Goal: Obtain resource: Download file/media

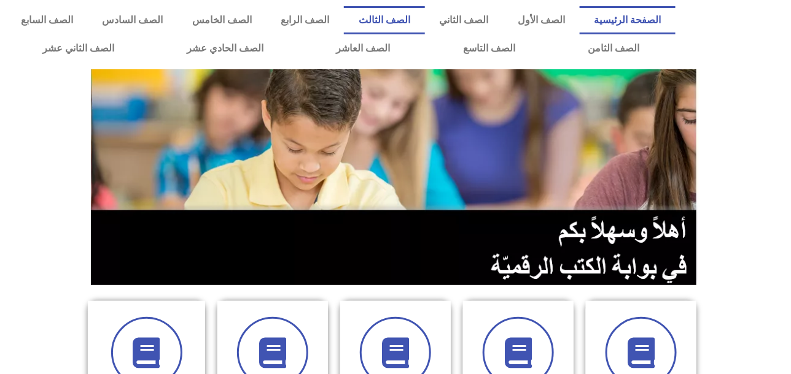
click at [425, 18] on link "الصف الثالث" at bounding box center [384, 20] width 81 height 28
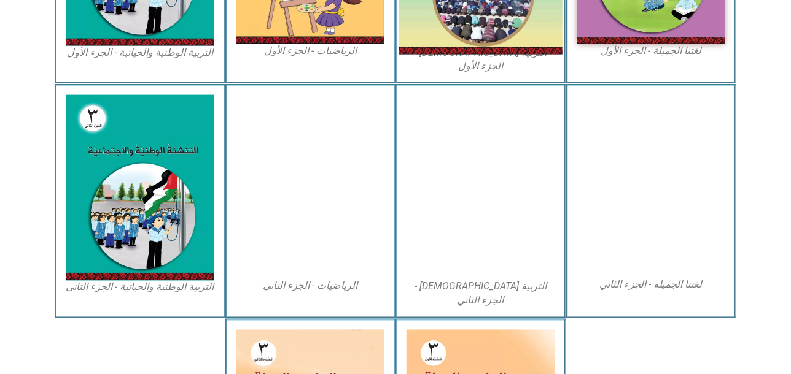
scroll to position [491, 0]
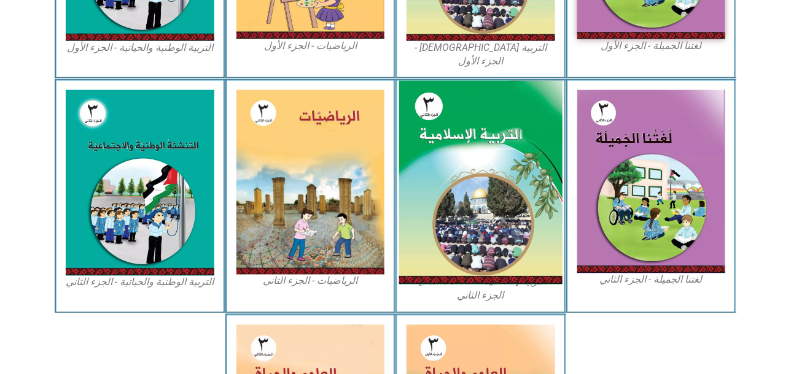
click at [492, 142] on img at bounding box center [480, 183] width 163 height 204
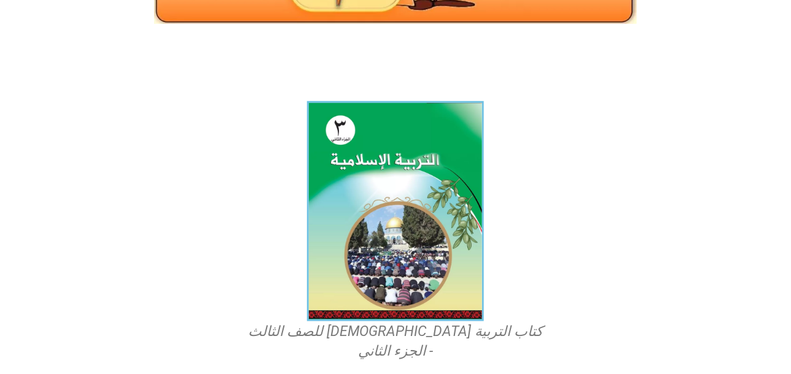
scroll to position [246, 0]
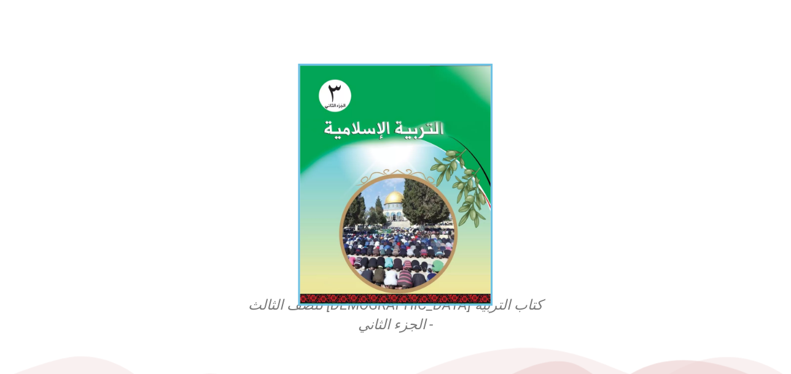
click at [398, 153] on img at bounding box center [395, 185] width 195 height 242
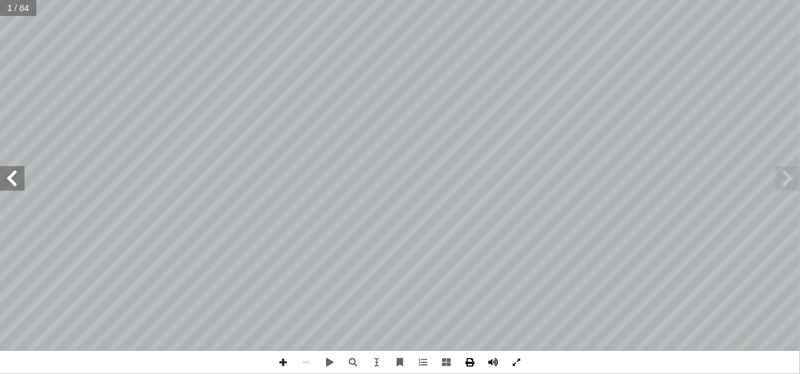
click at [468, 363] on span at bounding box center [470, 362] width 23 height 23
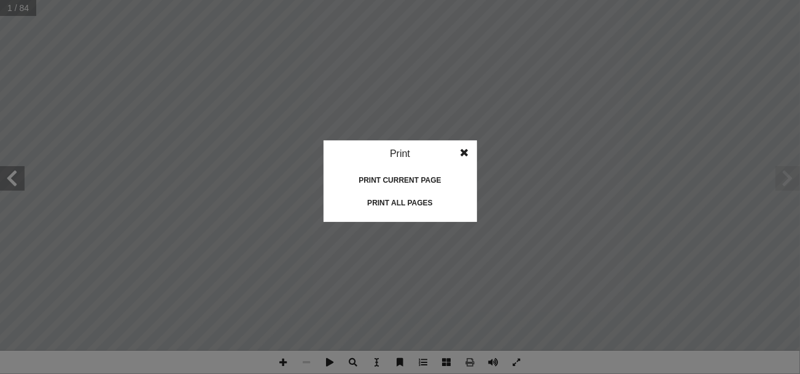
click at [410, 203] on div "Print all pages" at bounding box center [400, 203] width 123 height 20
